Goal: Task Accomplishment & Management: Manage account settings

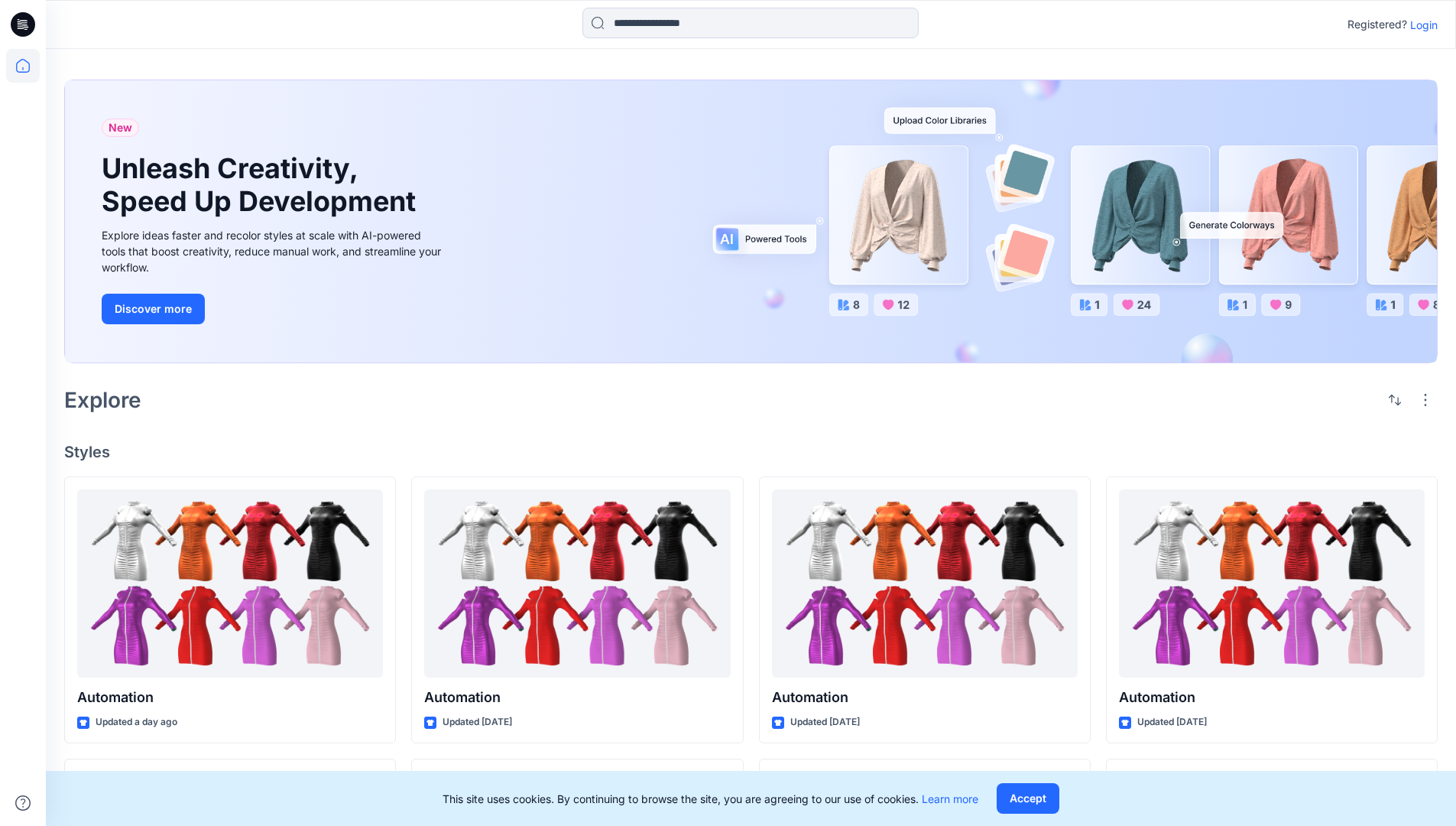
click at [1420, 25] on p "Login" at bounding box center [1423, 25] width 28 height 16
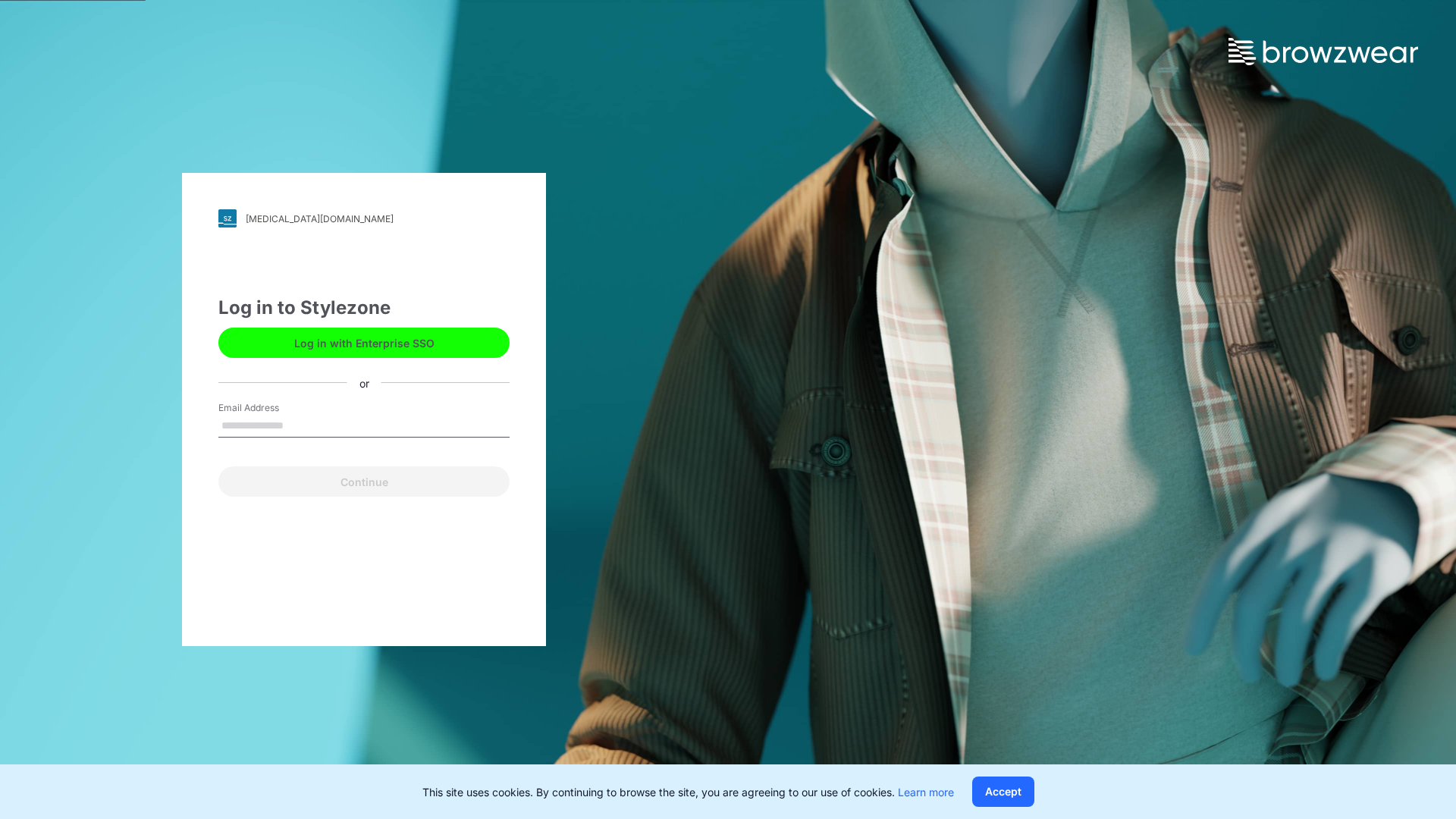
click at [299, 425] on input "Email Address" at bounding box center [364, 426] width 292 height 23
type input "**********"
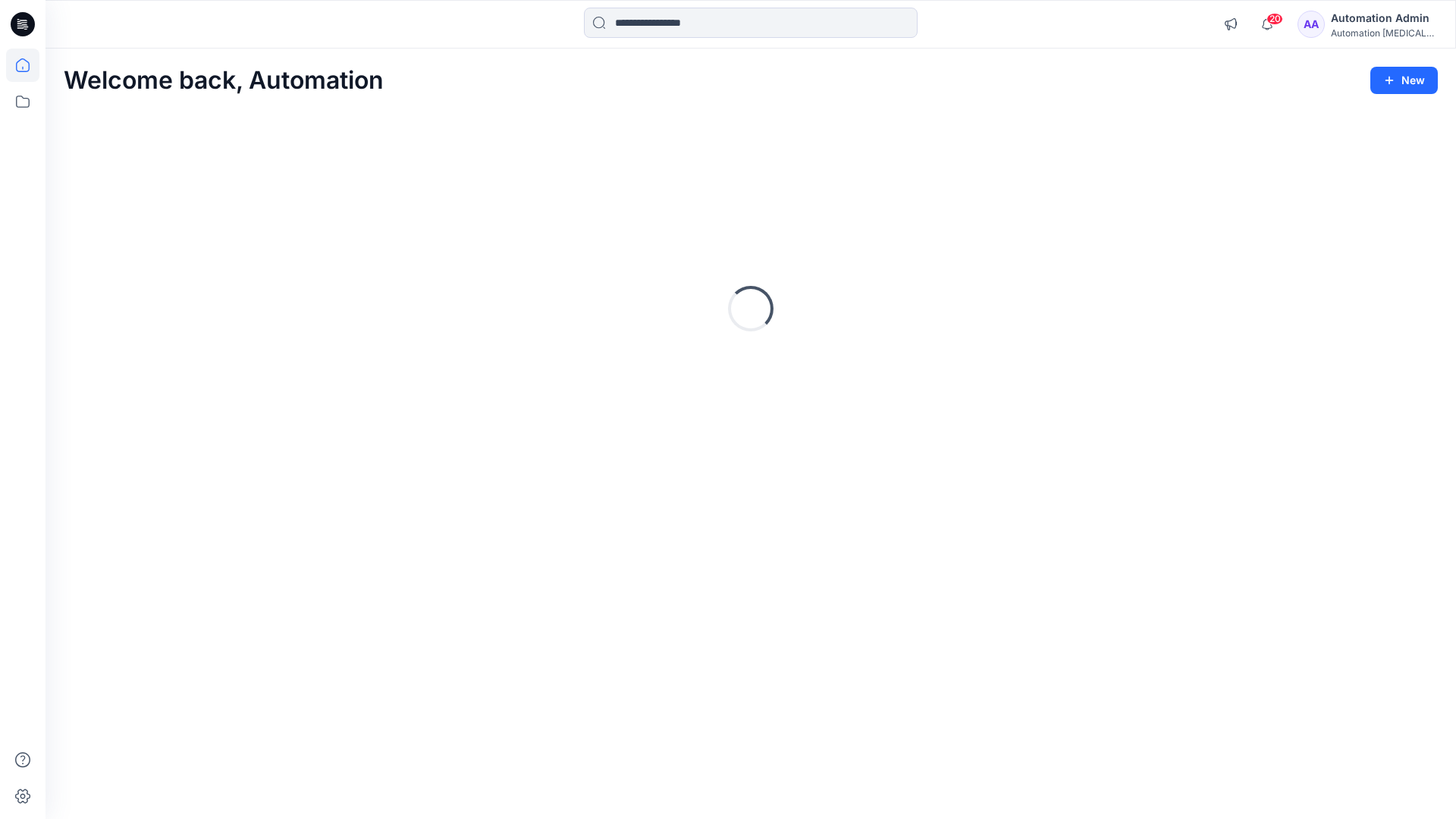
click at [28, 66] on icon at bounding box center [22, 65] width 13 height 13
click at [27, 100] on icon at bounding box center [23, 102] width 33 height 33
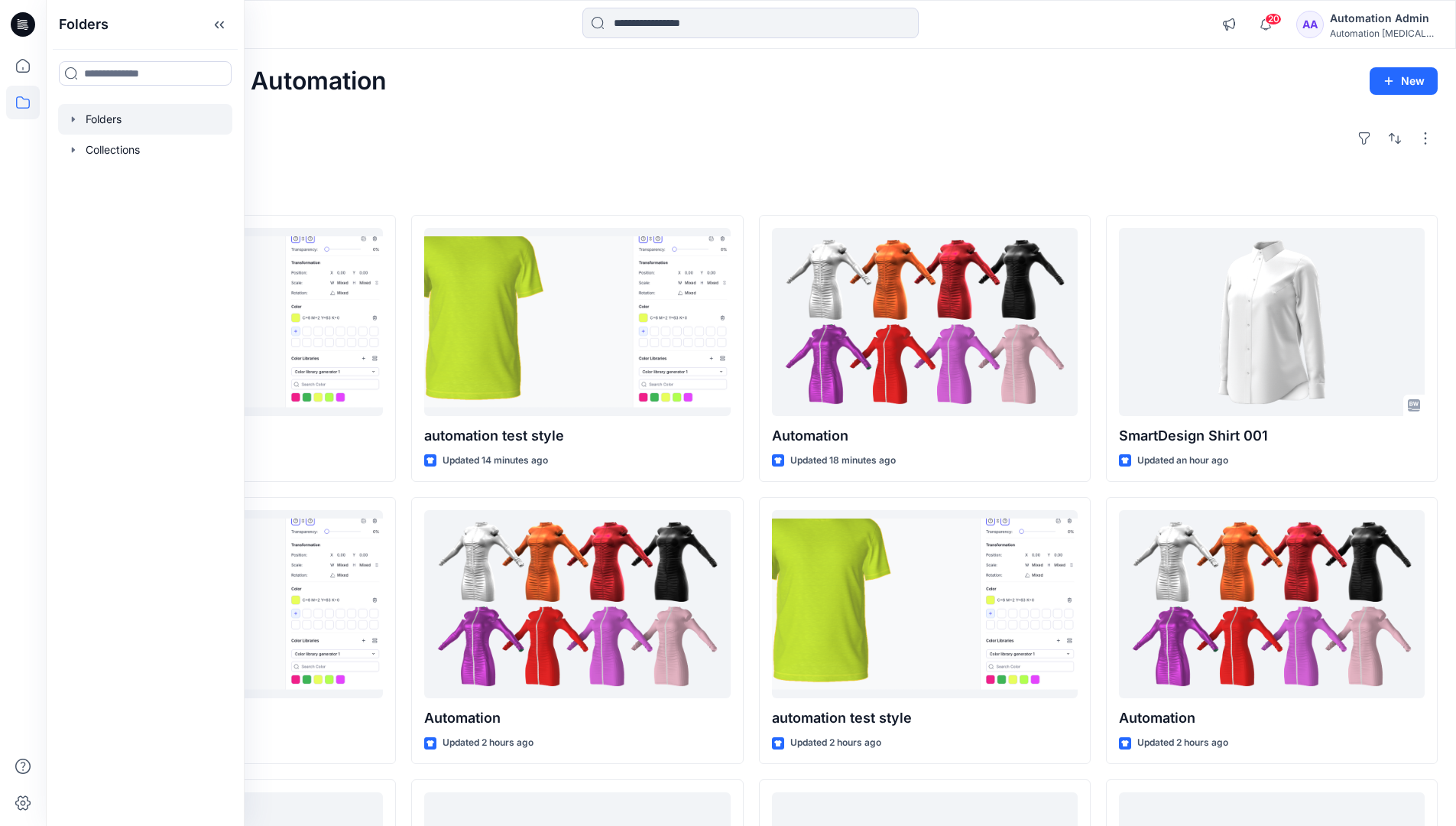
click at [111, 117] on div at bounding box center [145, 119] width 174 height 30
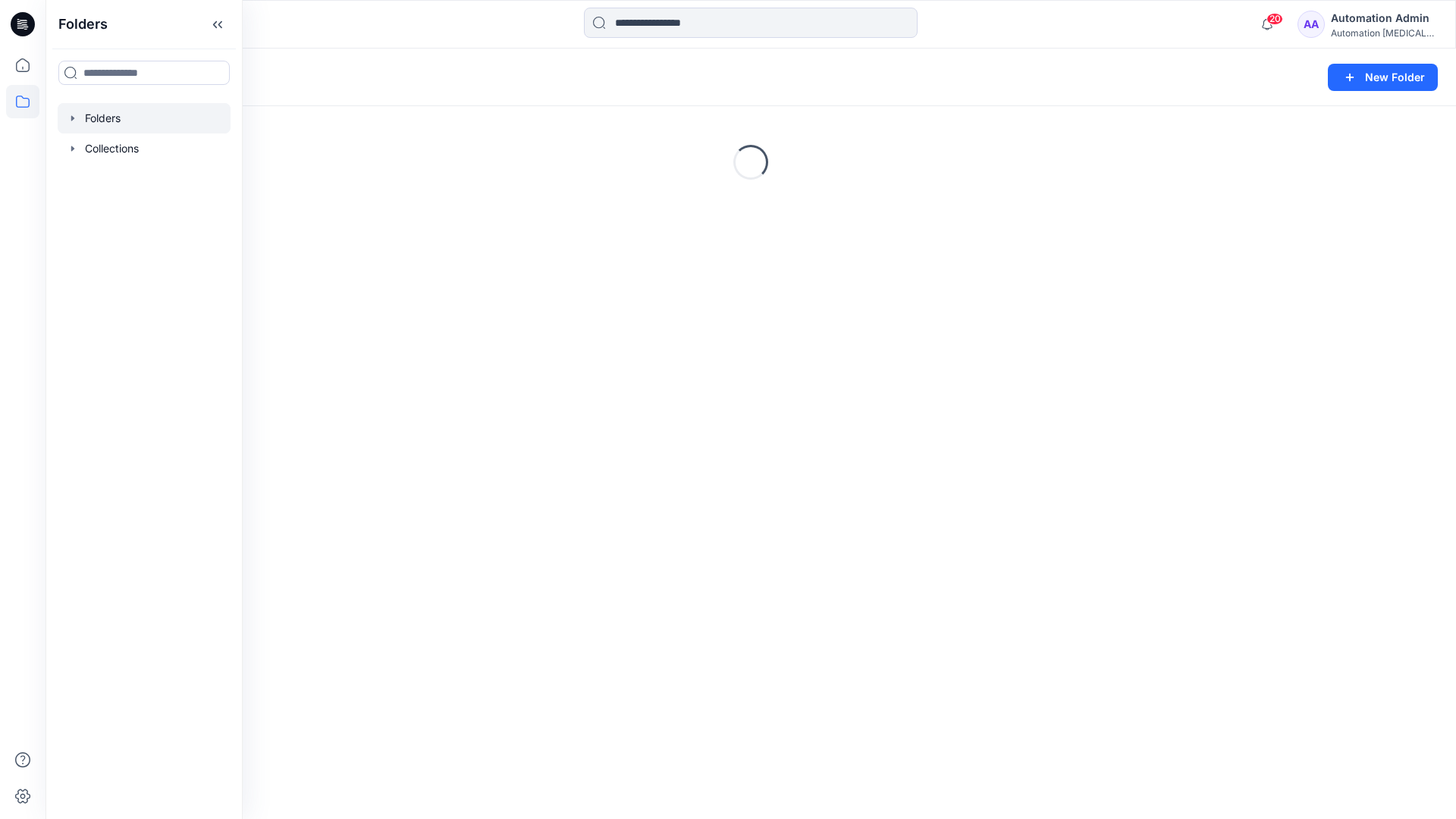
click at [632, 491] on div "Folders New Folder Loading..." at bounding box center [751, 433] width 1411 height 770
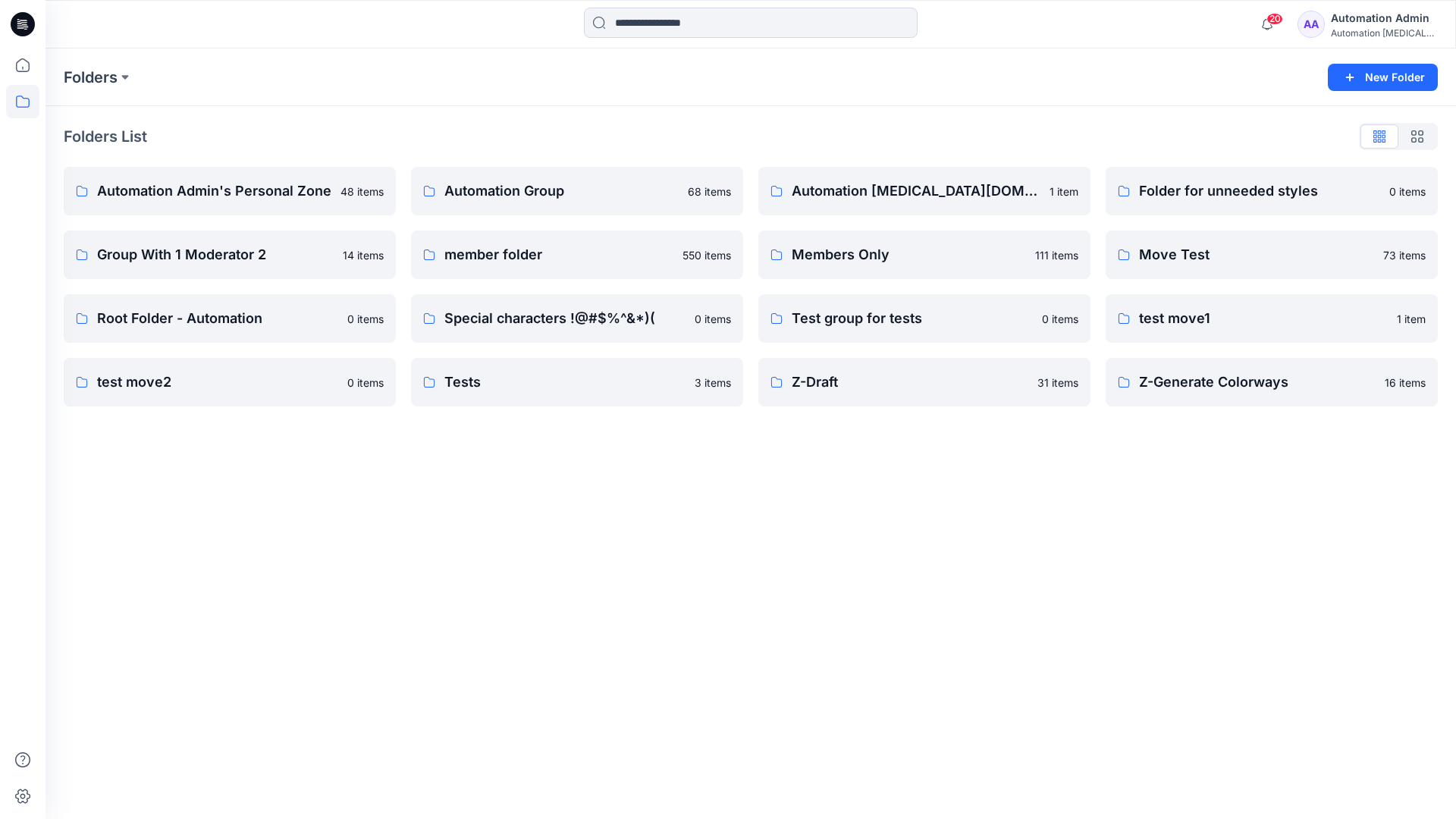
click at [258, 197] on p "Automation Admin's Personal Zone" at bounding box center [214, 191] width 235 height 21
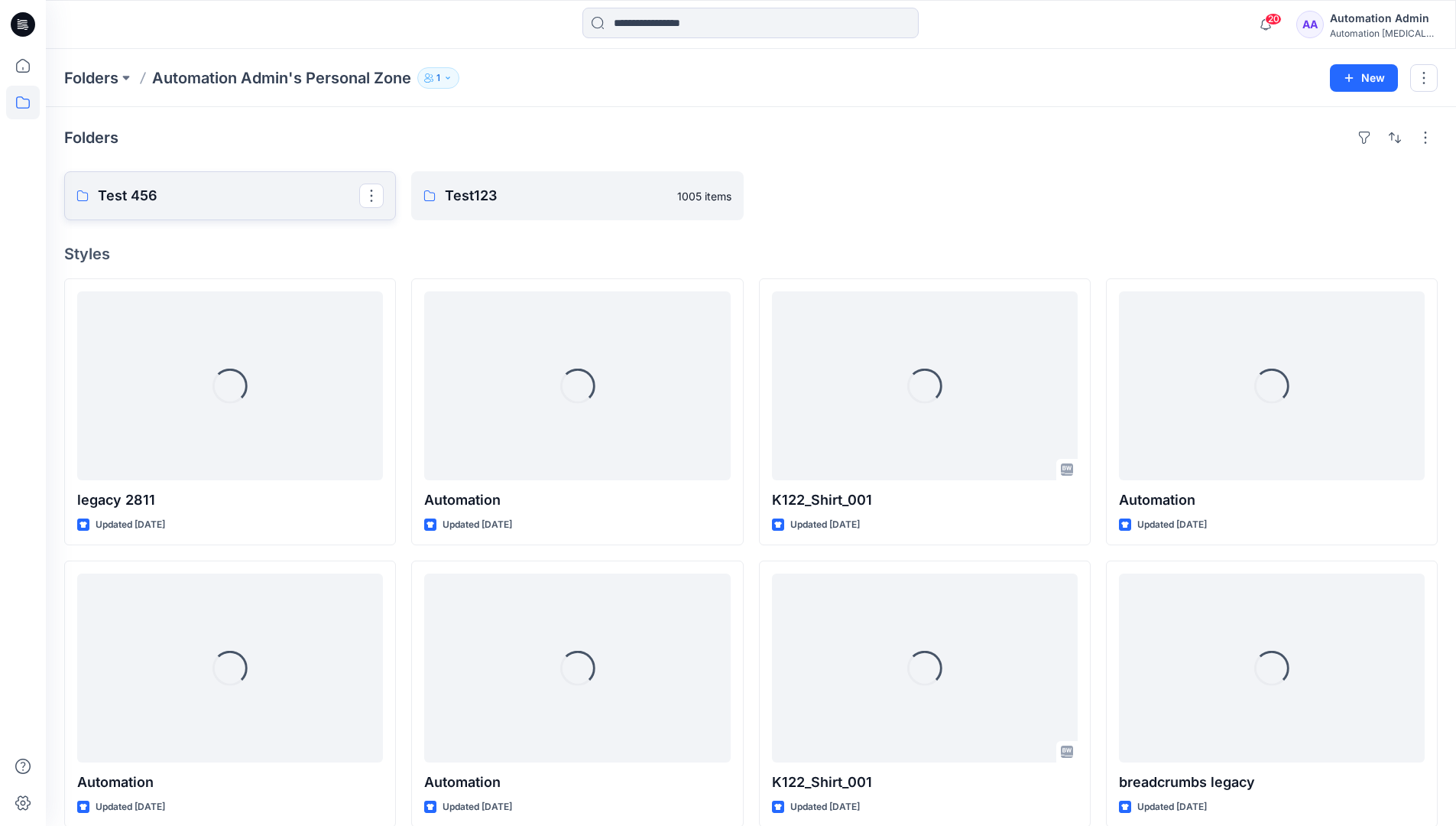
click at [221, 207] on link "Test 456" at bounding box center [230, 195] width 332 height 49
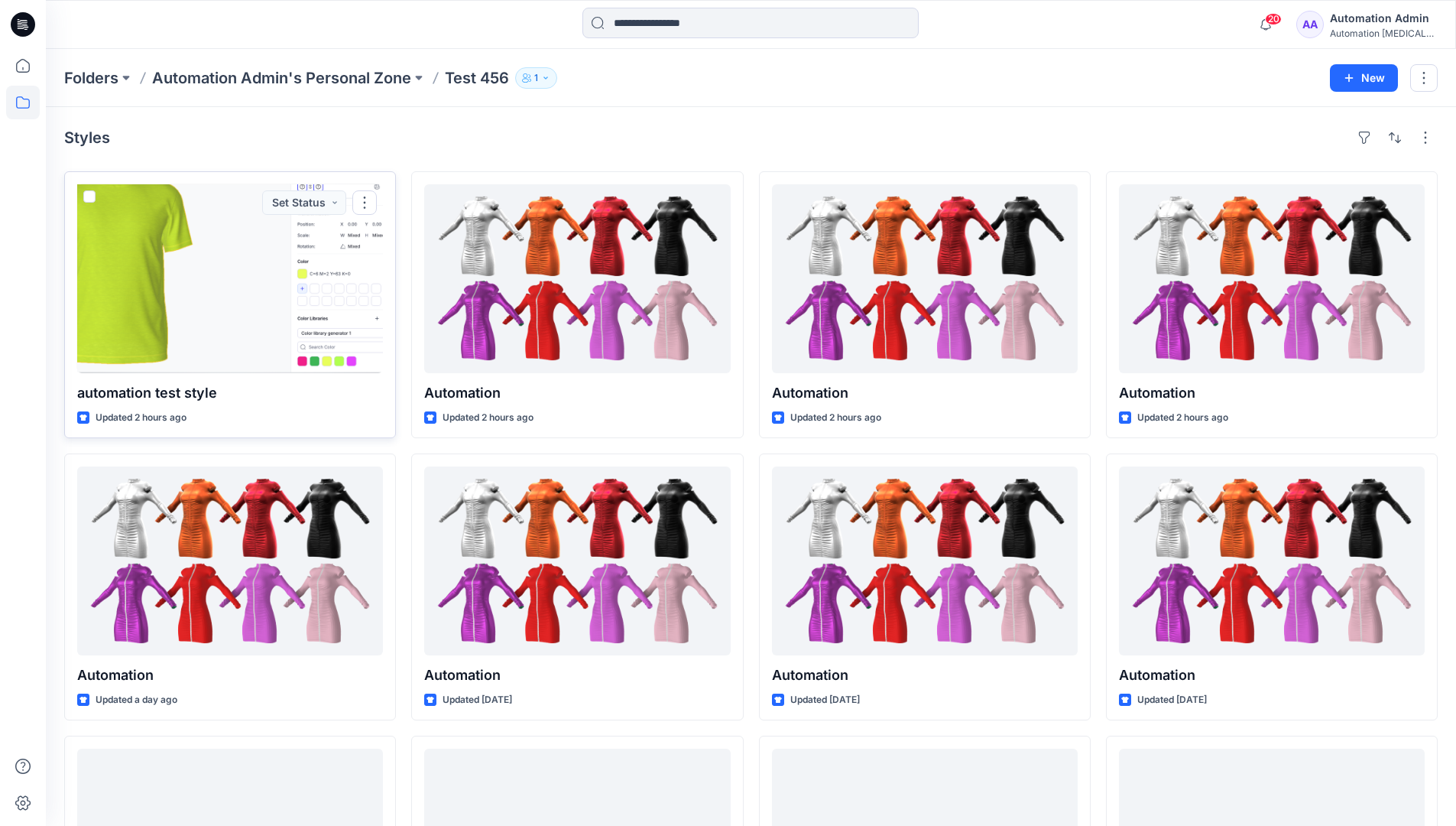
click at [90, 198] on span at bounding box center [89, 196] width 12 height 12
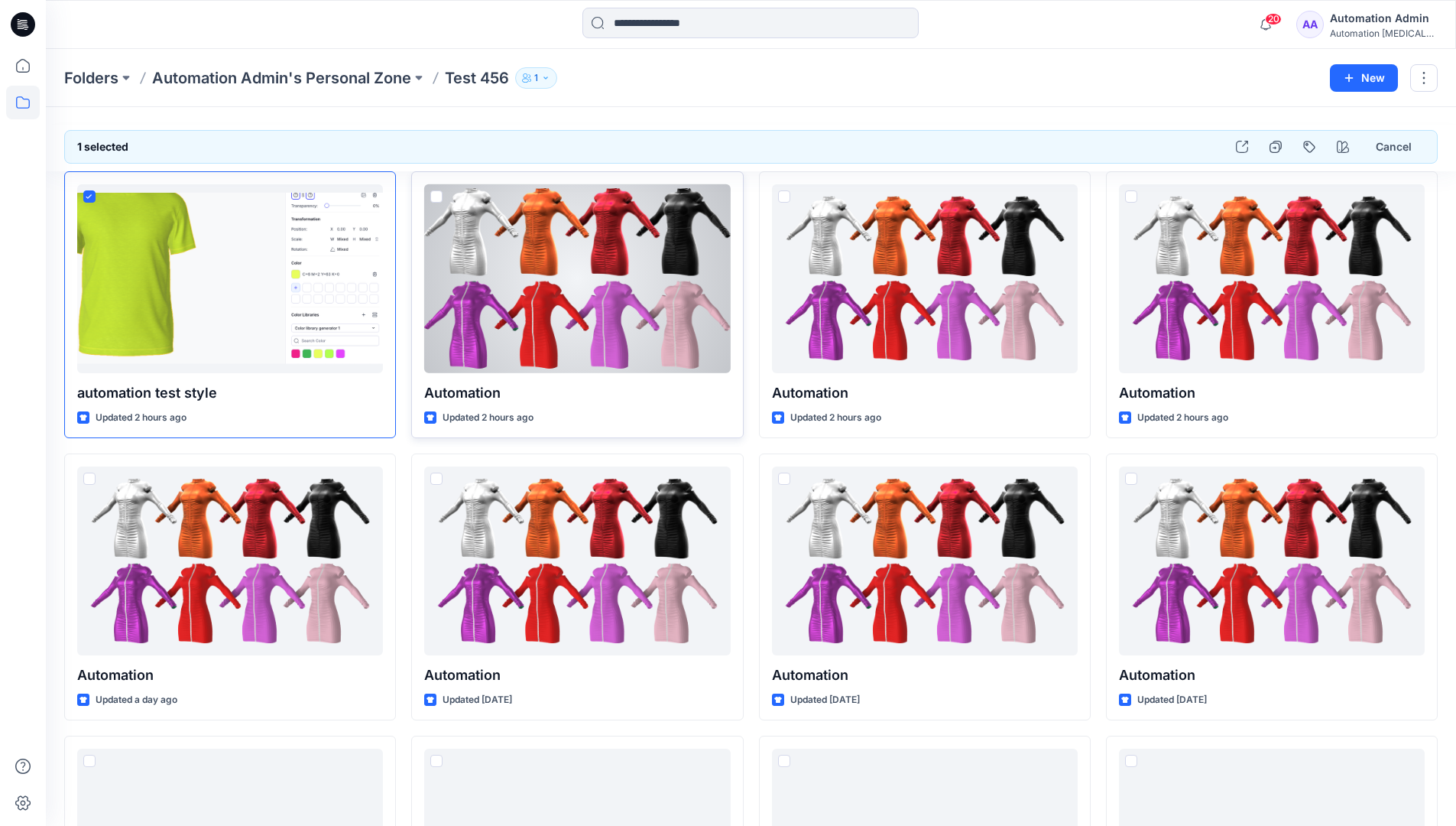
click at [436, 196] on span at bounding box center [436, 196] width 12 height 12
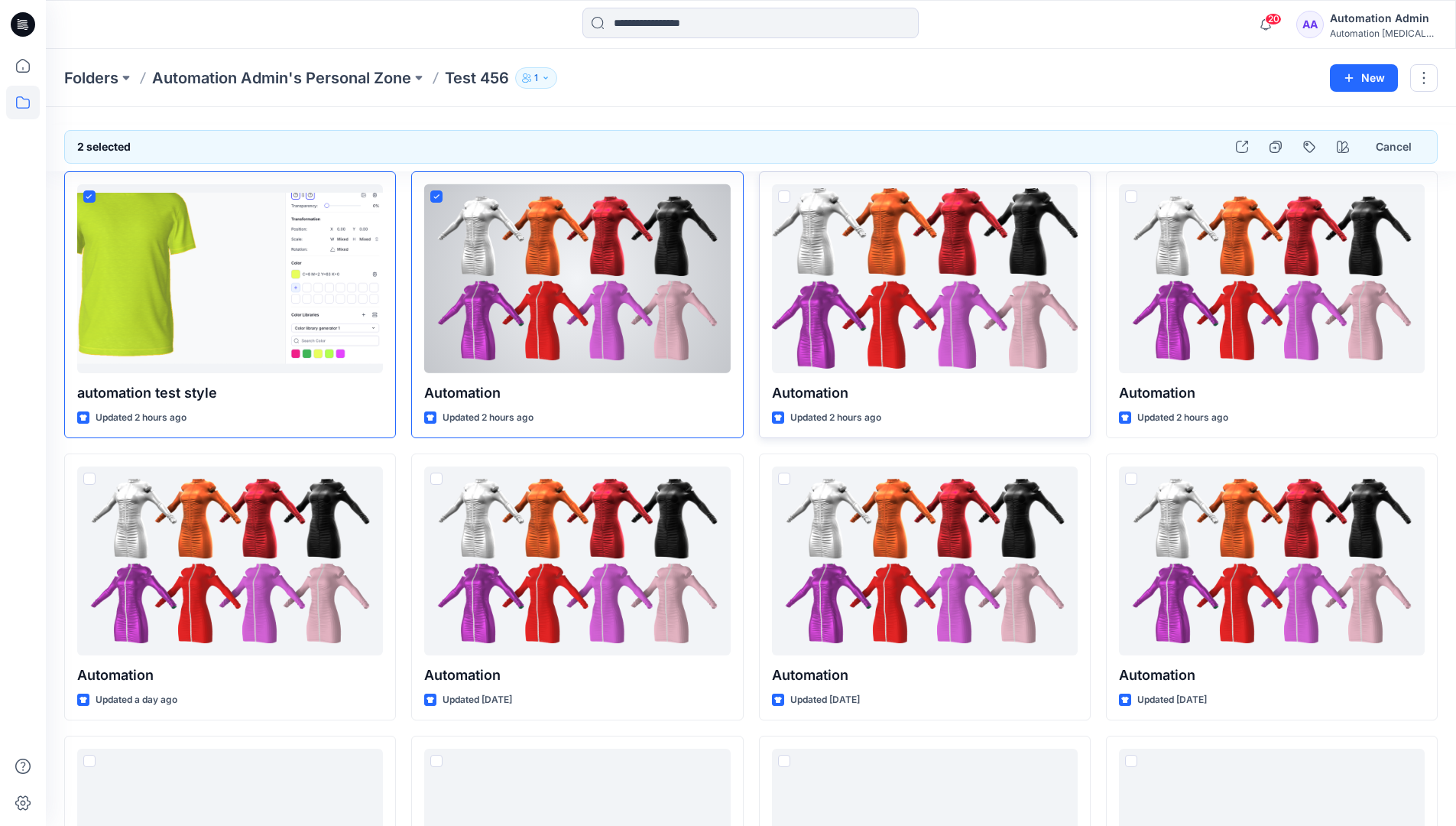
click at [783, 198] on span at bounding box center [783, 196] width 12 height 12
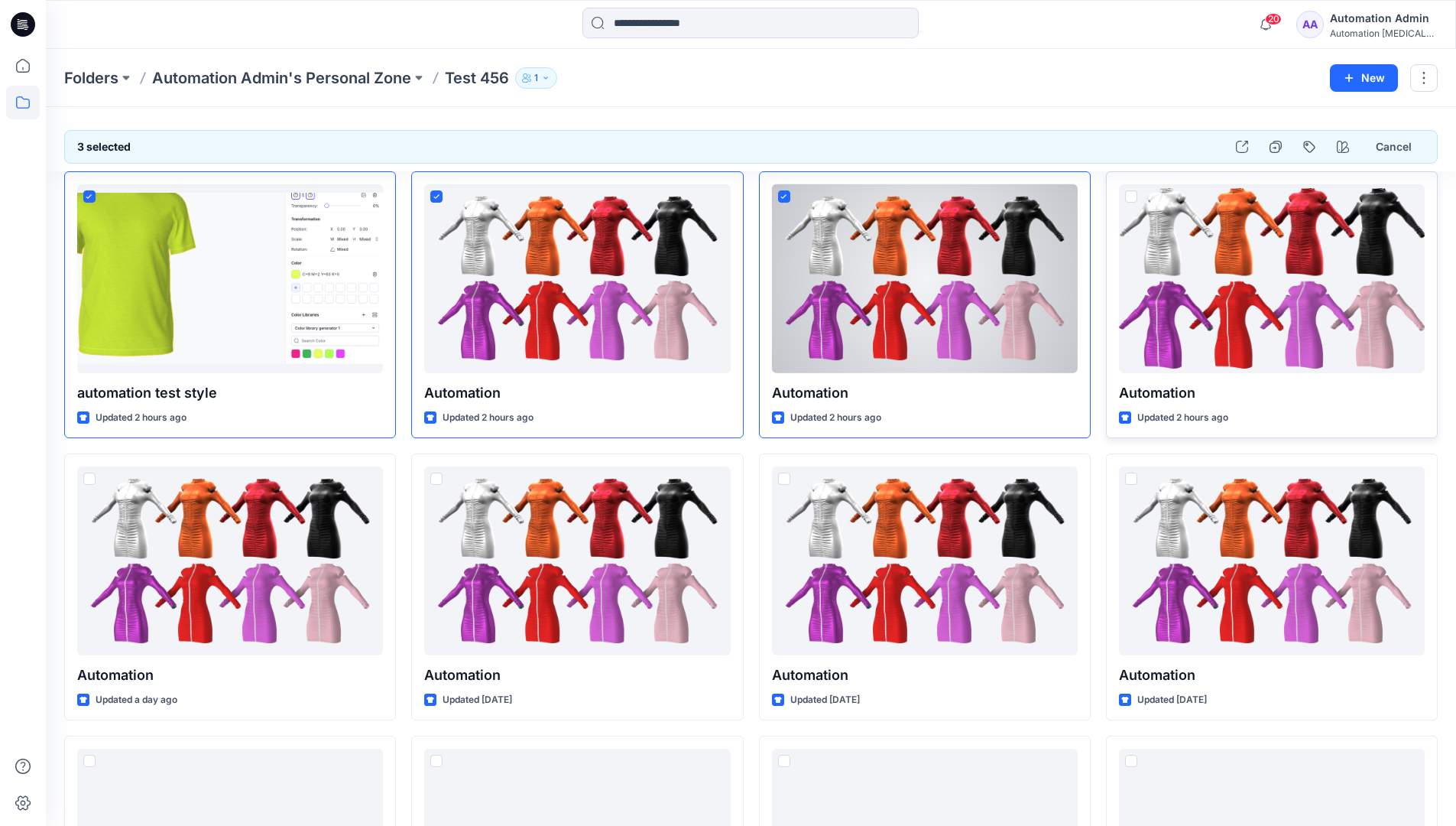
click at [1135, 194] on span at bounding box center [1130, 196] width 12 height 12
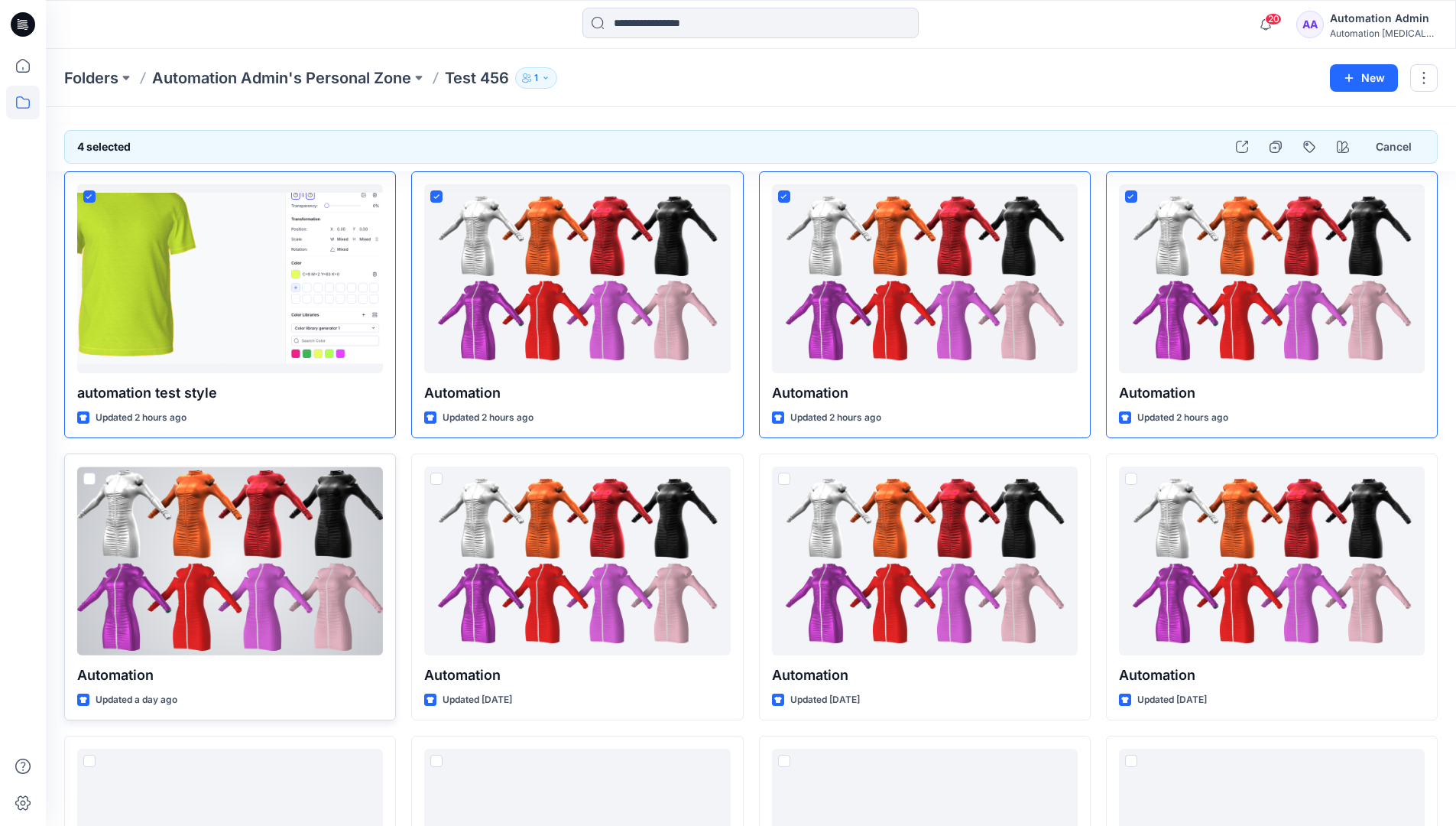
click at [91, 483] on span at bounding box center [89, 478] width 12 height 12
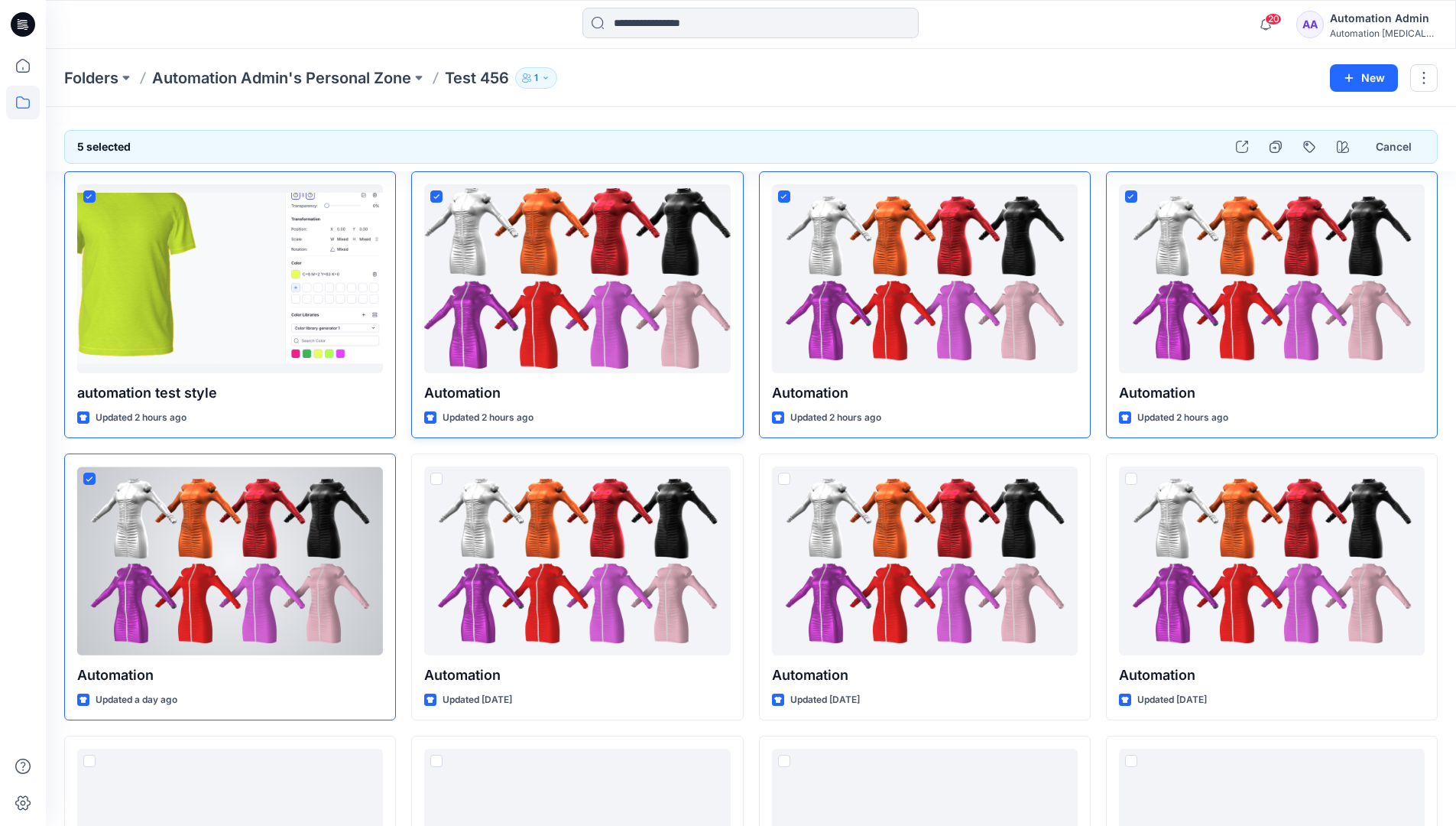
click at [438, 196] on icon at bounding box center [436, 197] width 6 height 5
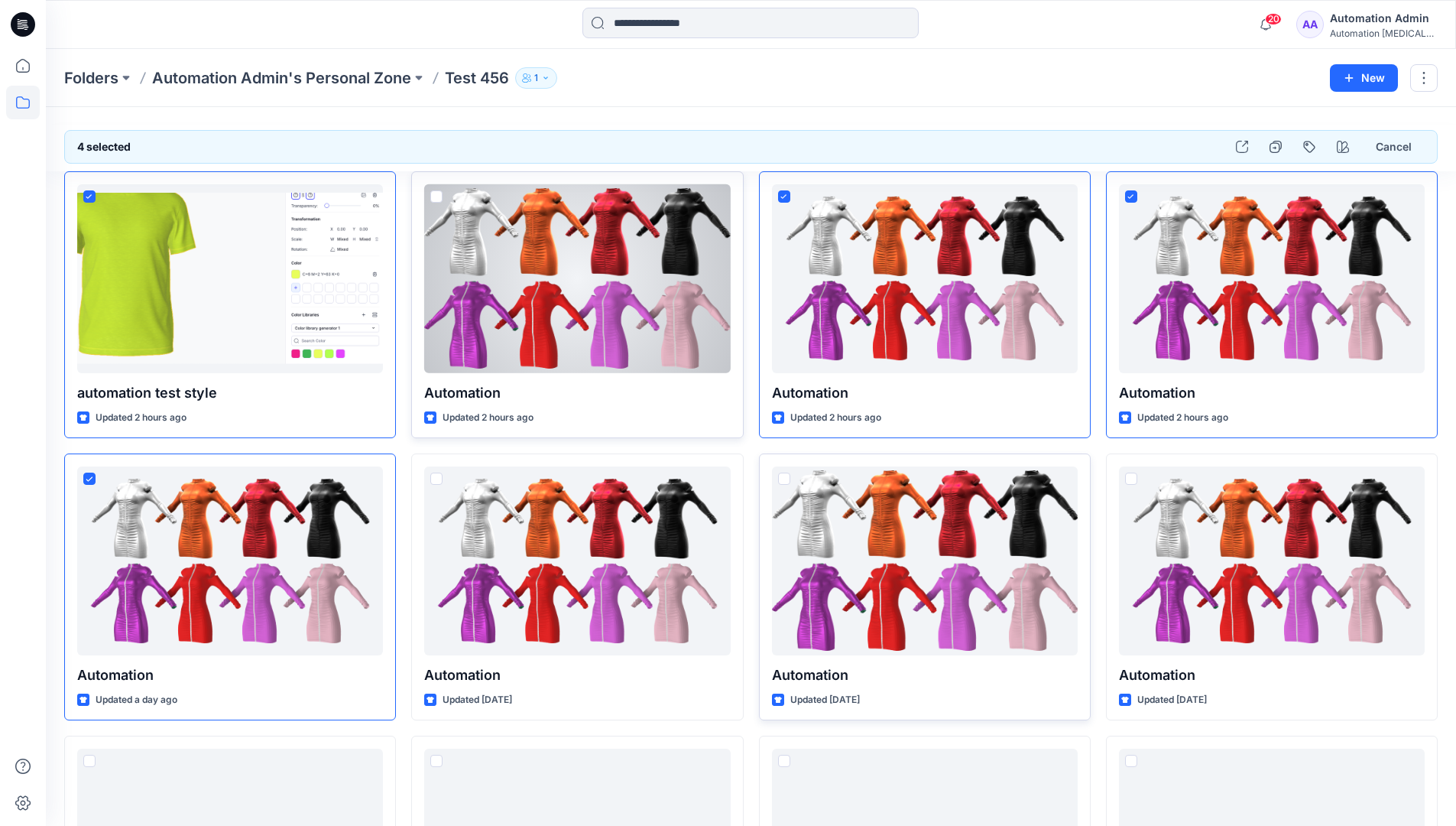
click at [785, 483] on span at bounding box center [783, 478] width 12 height 12
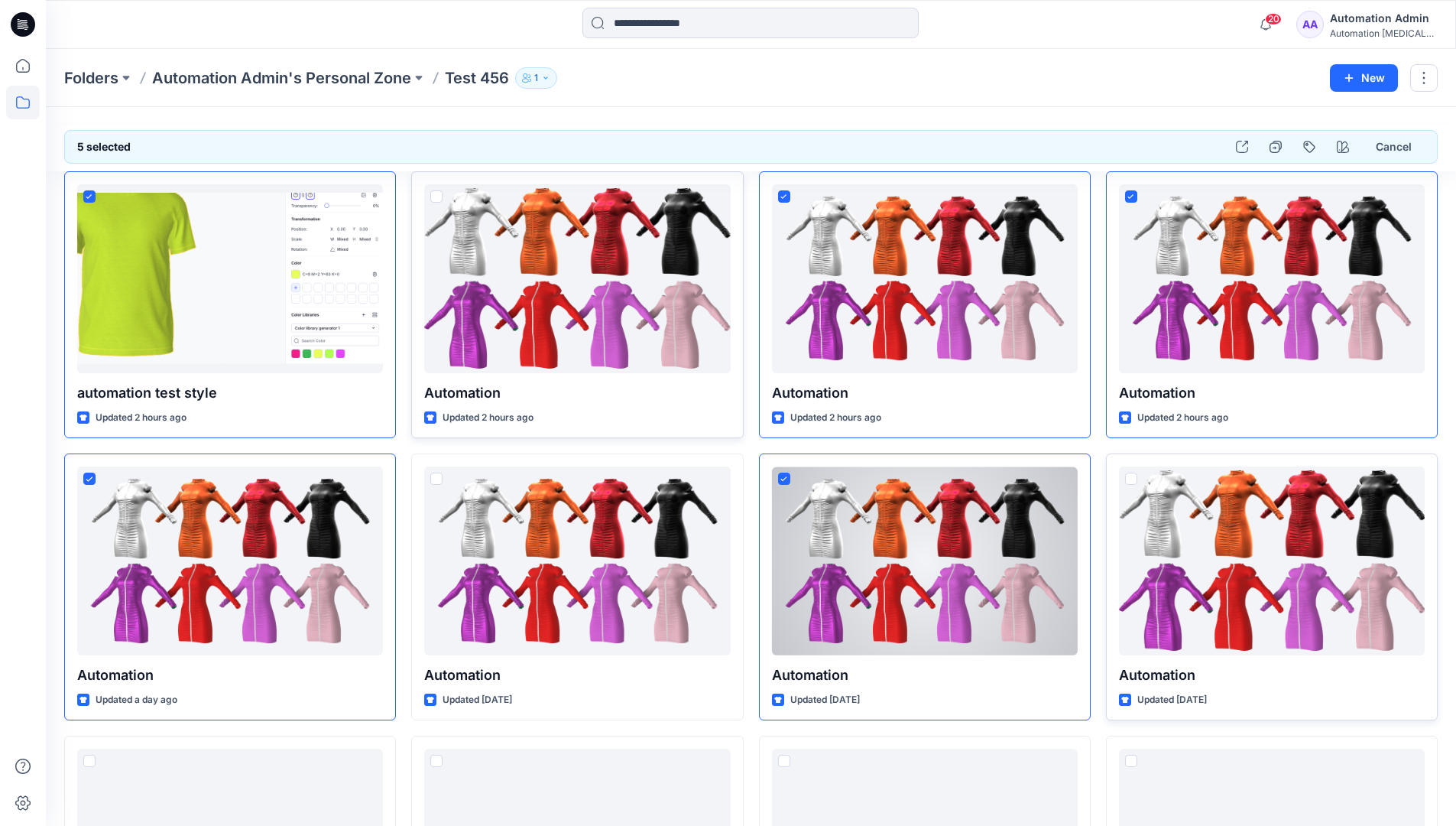
click at [1134, 480] on span at bounding box center [1130, 478] width 12 height 12
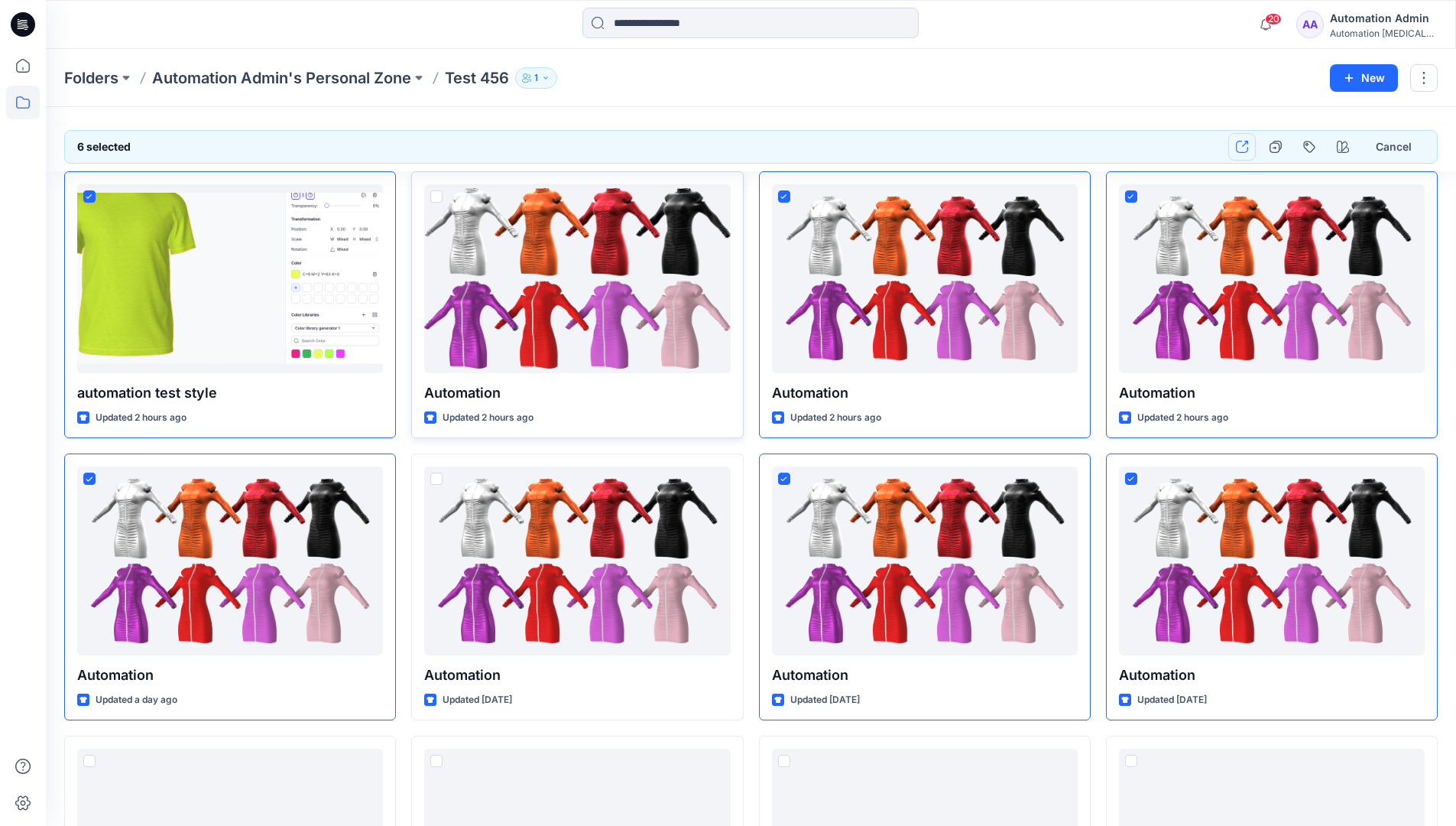
click at [1245, 150] on icon "button" at bounding box center [1241, 147] width 12 height 12
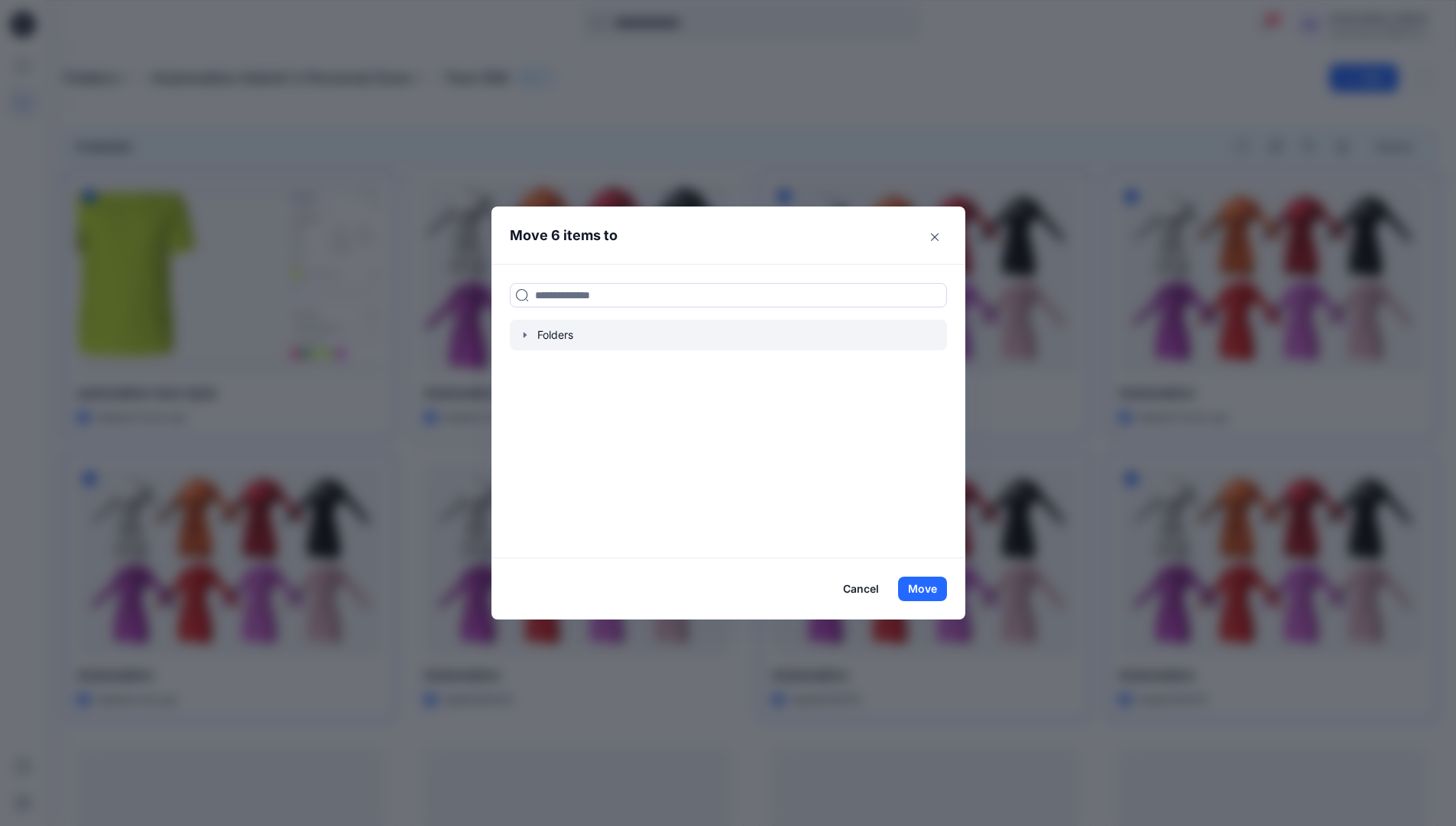
click at [529, 339] on icon "button" at bounding box center [525, 335] width 12 height 12
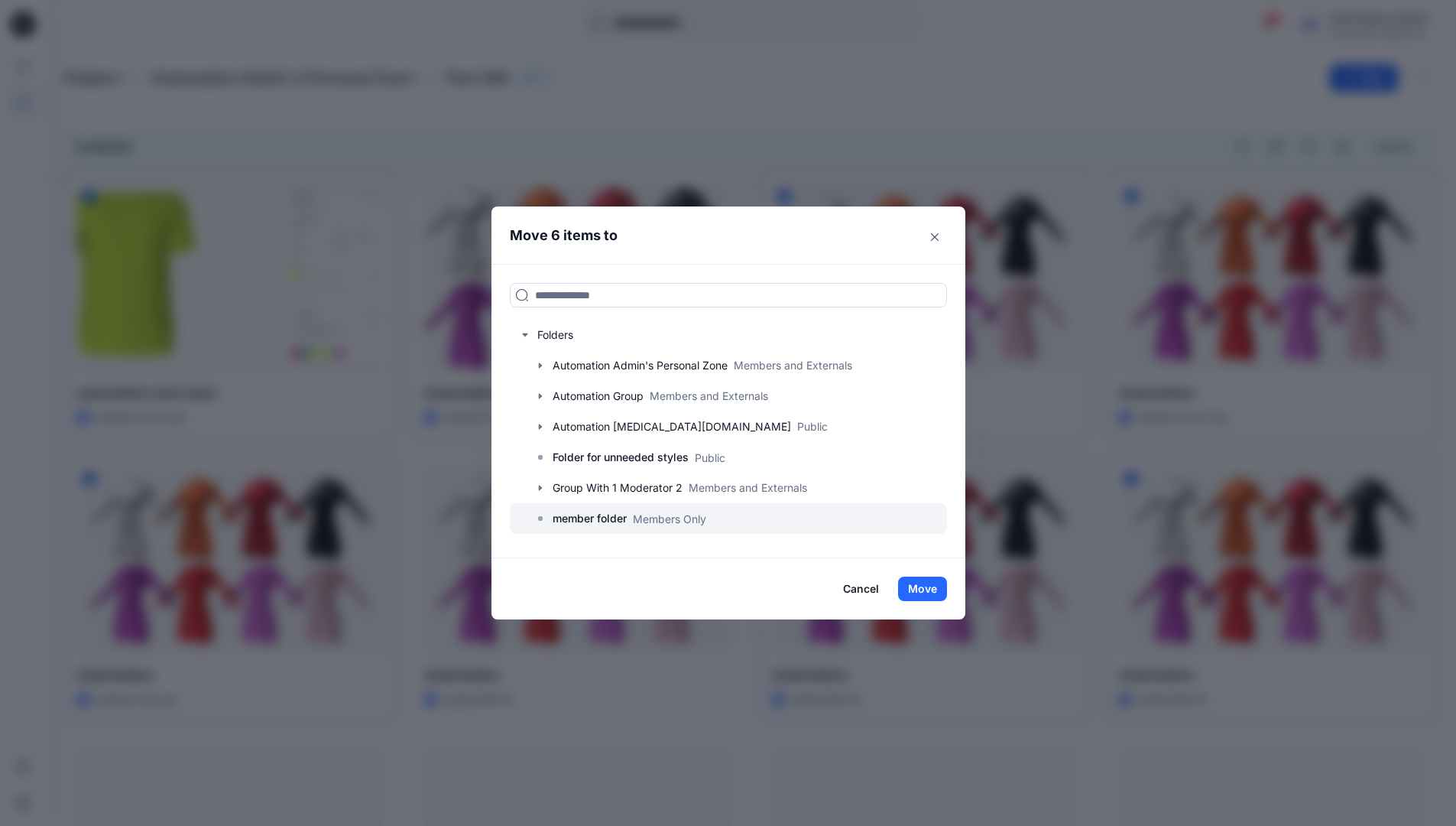
click at [600, 514] on p "member folder" at bounding box center [589, 518] width 74 height 18
click at [922, 585] on button "Move" at bounding box center [922, 589] width 49 height 25
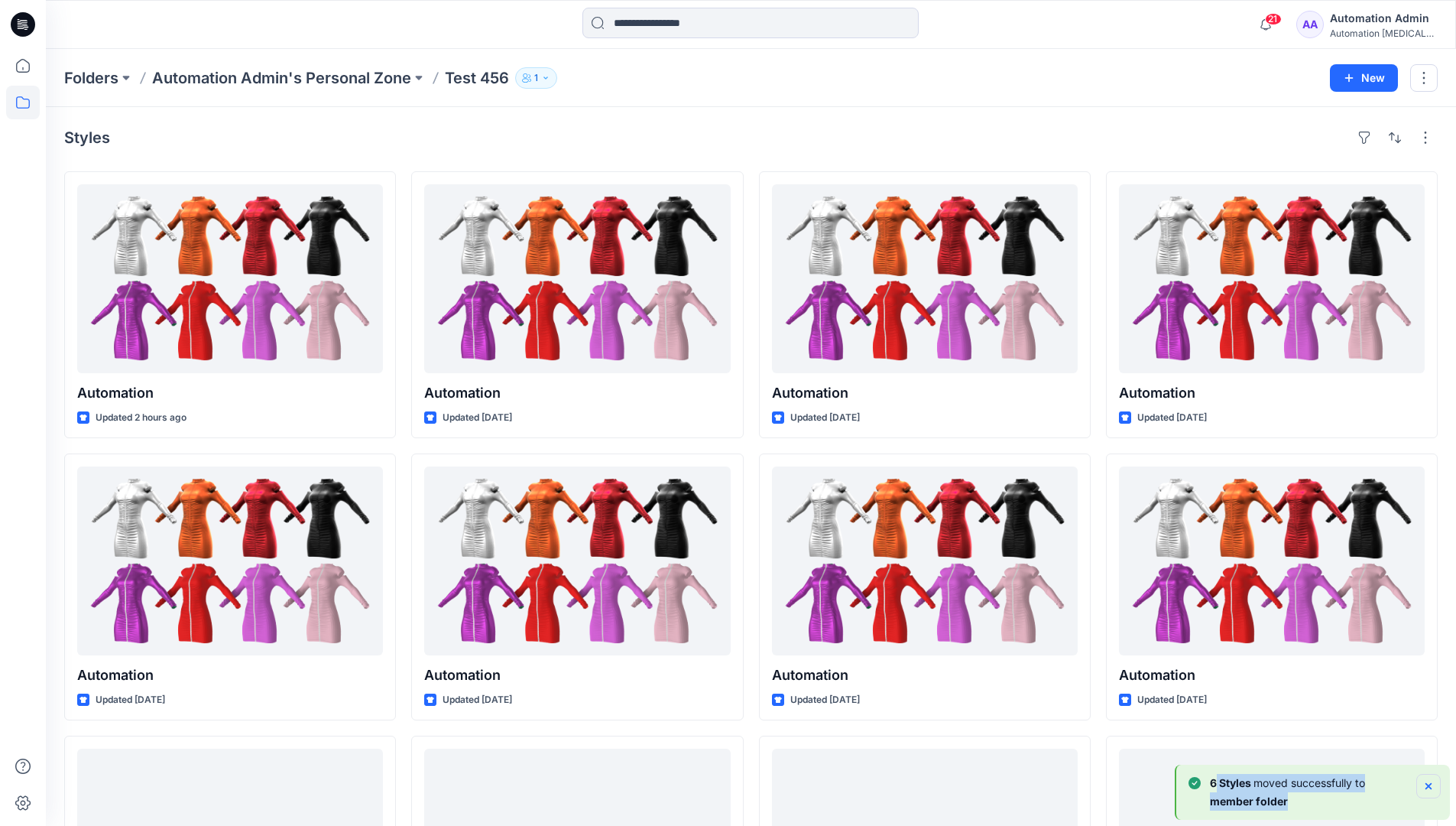
drag, startPoint x: 922, startPoint y: 585, endPoint x: 1427, endPoint y: 784, distance: 542.8
click at [1427, 784] on div "6 [PERSON_NAME] moved successfully to member folder" at bounding box center [1314, 793] width 252 height 37
click at [1427, 784] on icon "Notifications-bottom-right" at bounding box center [1429, 786] width 6 height 6
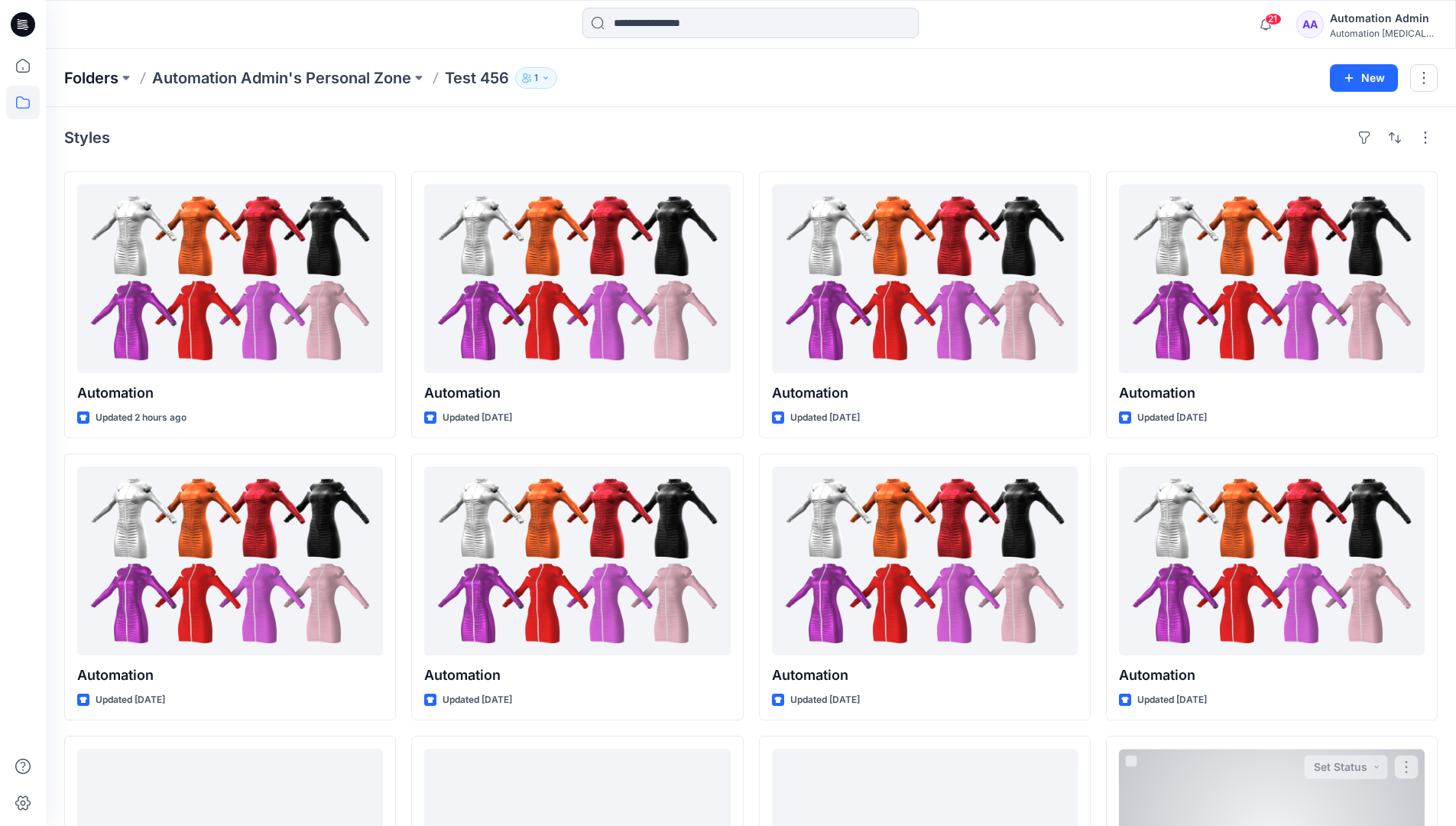
click at [92, 77] on p "Folders" at bounding box center [92, 77] width 54 height 22
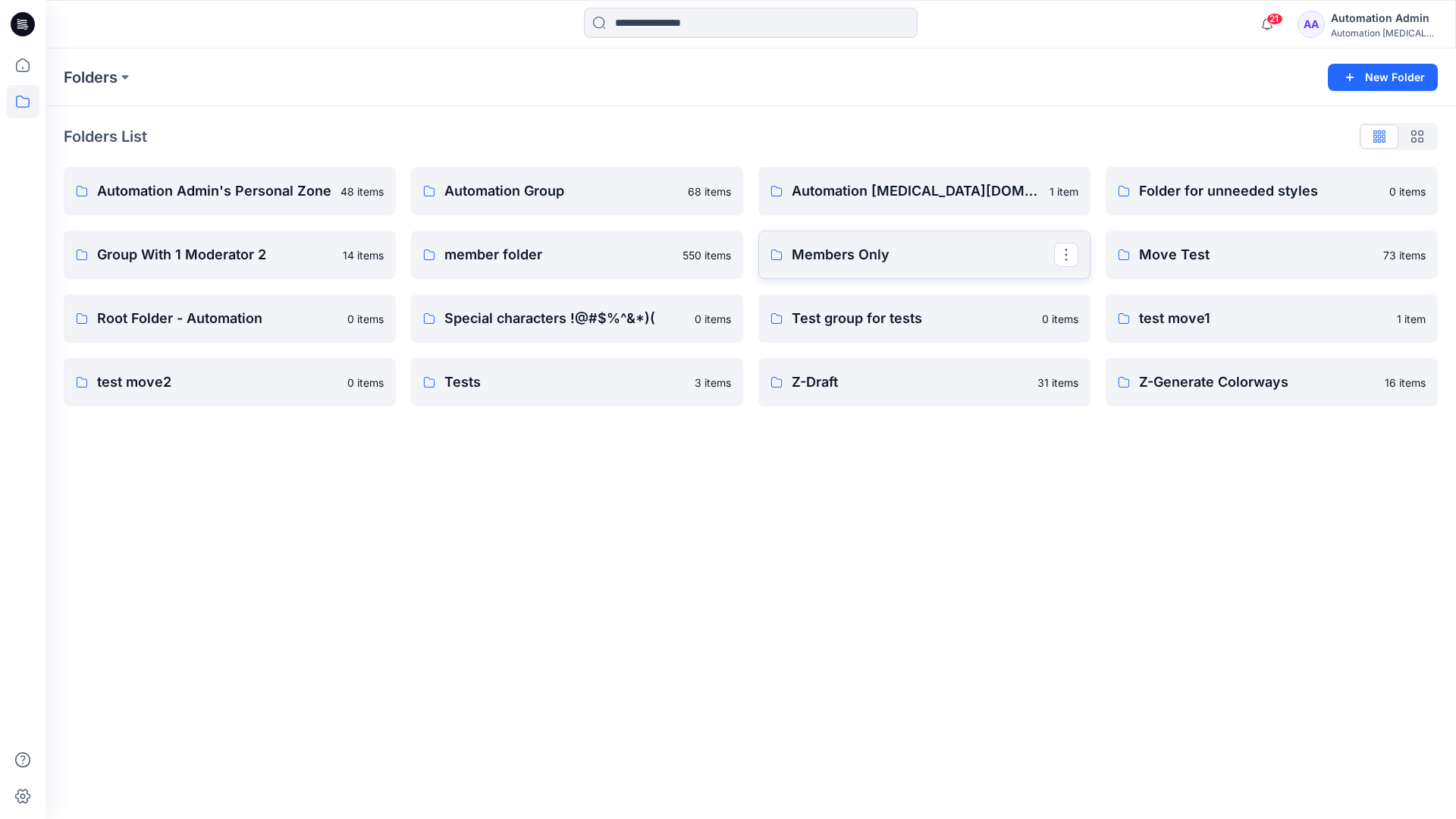
click at [839, 260] on p "Members Only" at bounding box center [923, 254] width 262 height 21
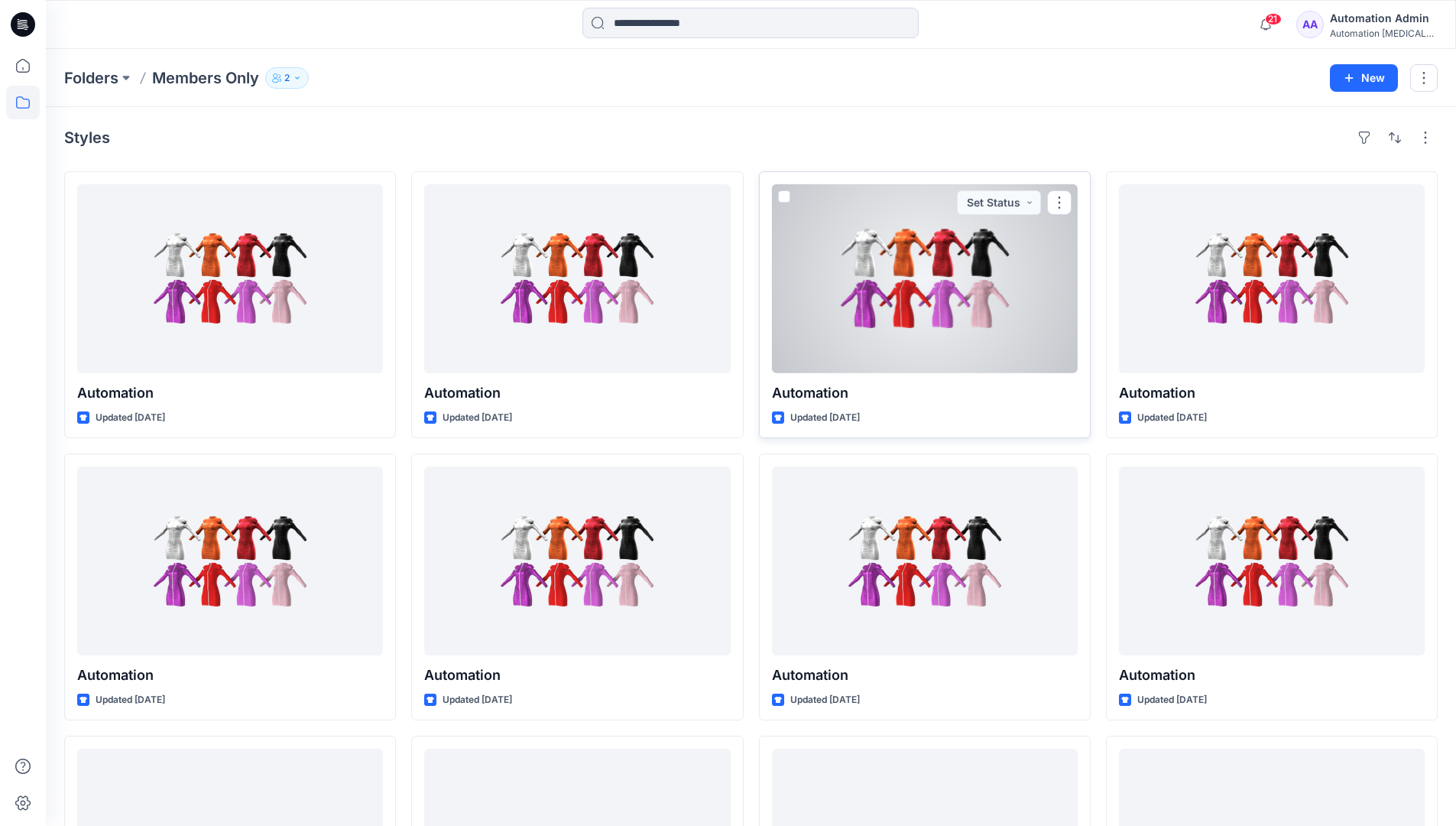
click at [782, 201] on span at bounding box center [783, 196] width 12 height 12
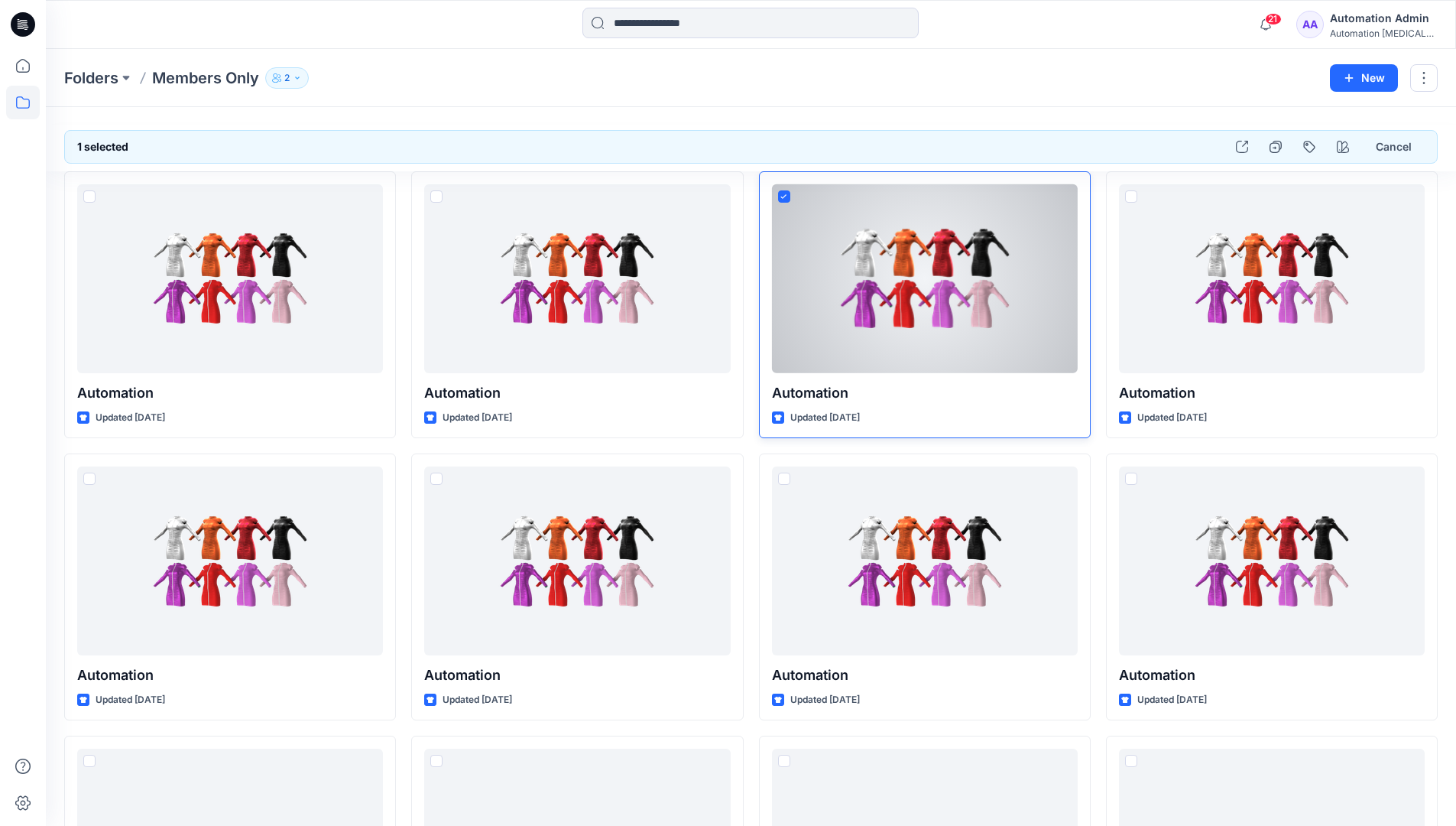
click at [787, 202] on span at bounding box center [783, 196] width 12 height 12
